Goal: Book appointment/travel/reservation

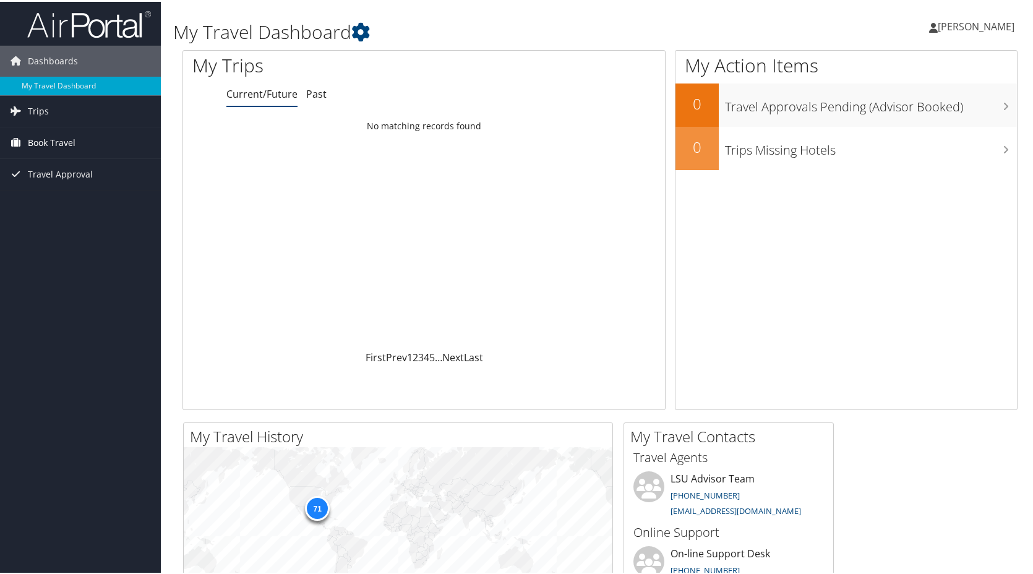
click at [61, 138] on span "Book Travel" at bounding box center [52, 141] width 48 height 31
click at [77, 188] on link "Book/Manage Online Trips" at bounding box center [80, 184] width 161 height 19
